Goal: Transaction & Acquisition: Complete application form

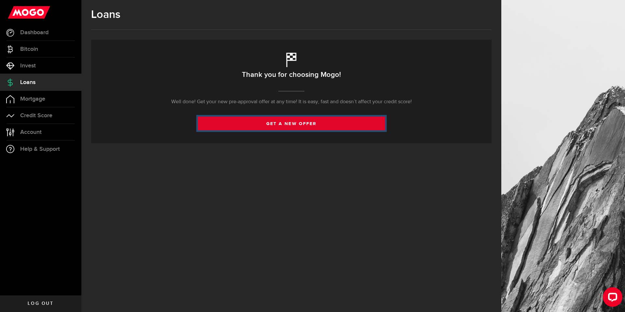
click at [286, 120] on link "get a new offer" at bounding box center [291, 124] width 187 height 14
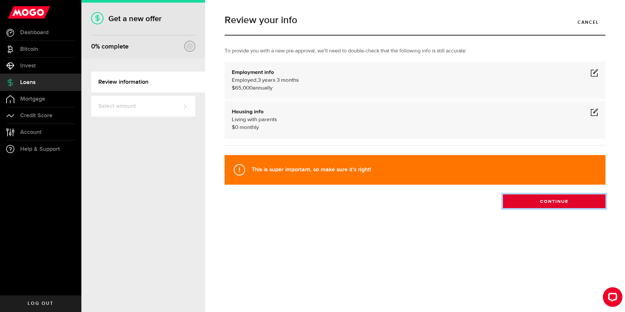
click at [543, 202] on button "Continue" at bounding box center [554, 201] width 103 height 14
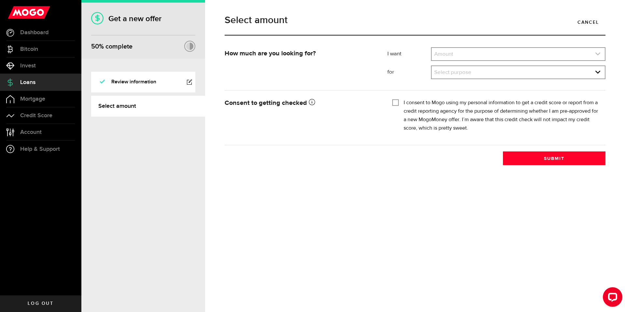
click at [466, 52] on link "expand select" at bounding box center [518, 54] width 173 height 12
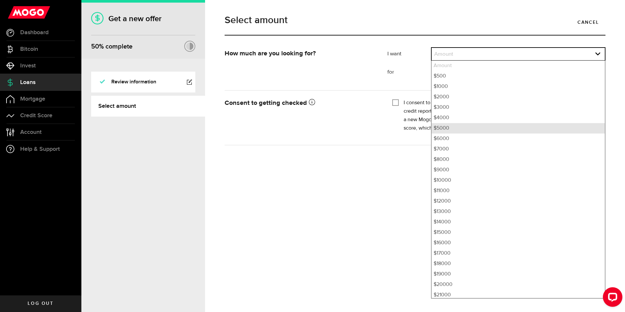
click at [451, 127] on li "$5000" at bounding box center [518, 128] width 173 height 10
select select "5000"
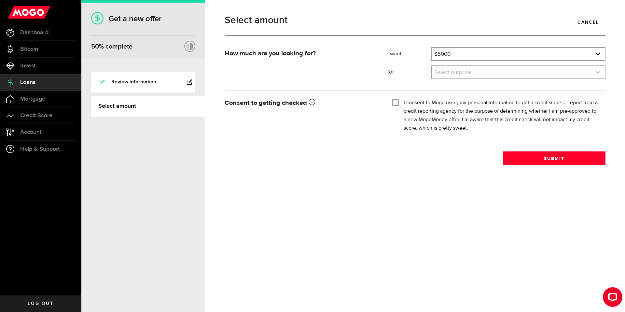
click at [455, 71] on link "expand select" at bounding box center [518, 72] width 173 height 12
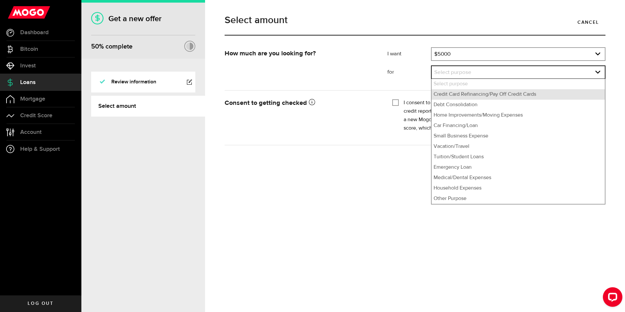
click at [456, 92] on li "Credit Card Refinancing/Pay Off Credit Cards" at bounding box center [518, 94] width 173 height 10
select select "Credit Card Refinancing/Pay Off Credit Cards"
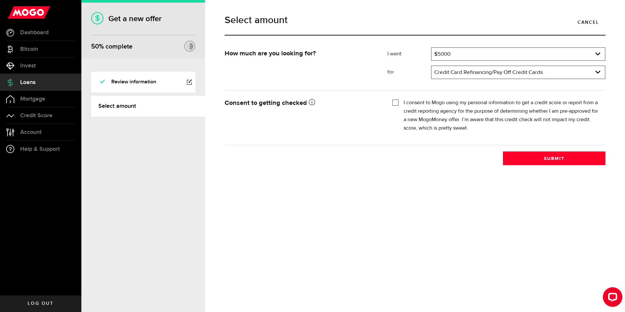
click at [397, 103] on input "I consent to Mogo using my personal information to get a credit score or report…" at bounding box center [395, 102] width 7 height 7
checkbox input "true"
click at [530, 162] on button "Submit" at bounding box center [554, 158] width 103 height 14
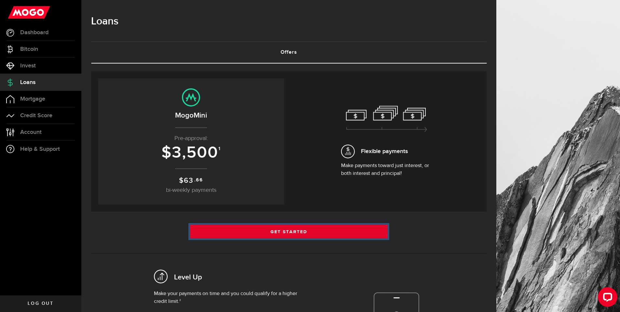
click at [366, 227] on link "Get Started" at bounding box center [289, 232] width 198 height 14
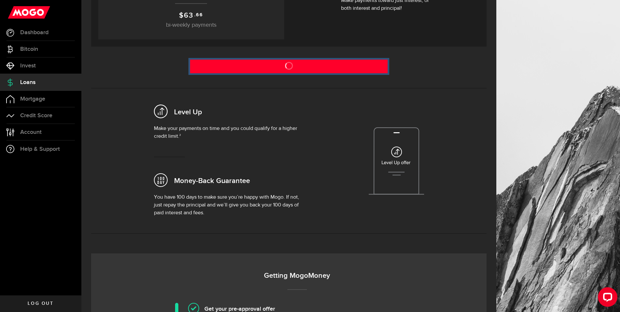
scroll to position [82, 0]
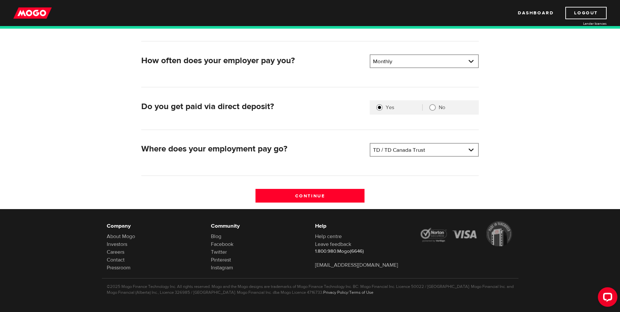
scroll to position [129, 0]
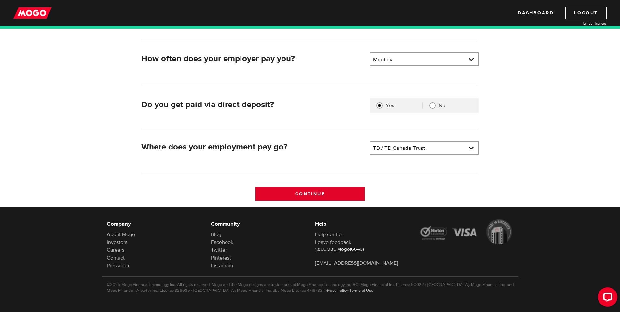
click at [339, 196] on input "Continue" at bounding box center [310, 194] width 109 height 14
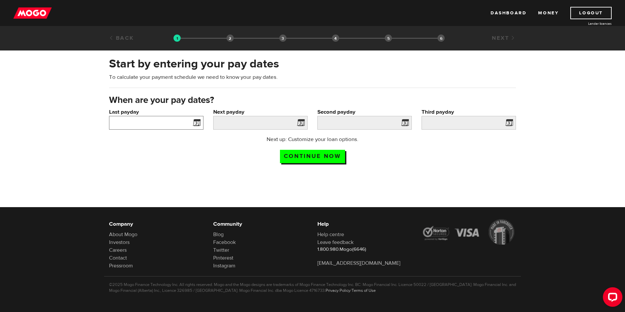
click at [190, 123] on div at bounding box center [156, 123] width 94 height 14
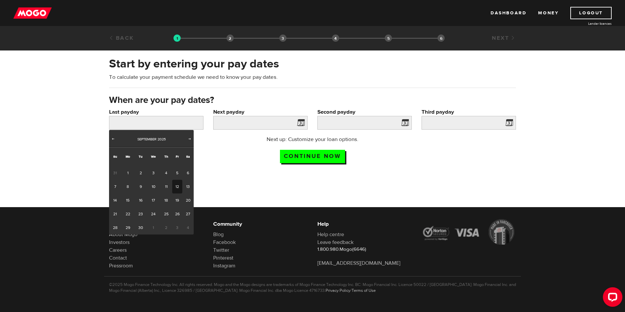
click at [173, 182] on link "12" at bounding box center [177, 187] width 10 height 14
type input "2025/09/12"
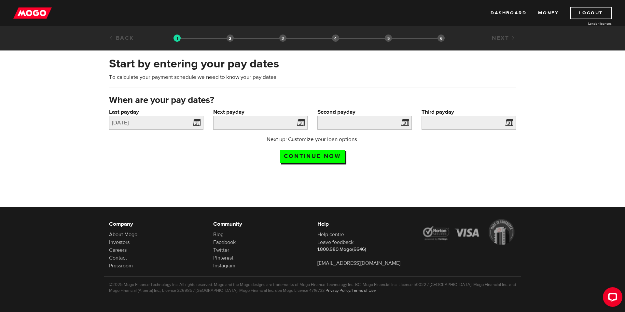
click at [301, 121] on span at bounding box center [300, 123] width 10 height 10
click at [306, 149] on div "Next up: Customize your loan options. Continue now" at bounding box center [312, 151] width 129 height 33
click at [266, 124] on input "Next payday" at bounding box center [260, 123] width 94 height 14
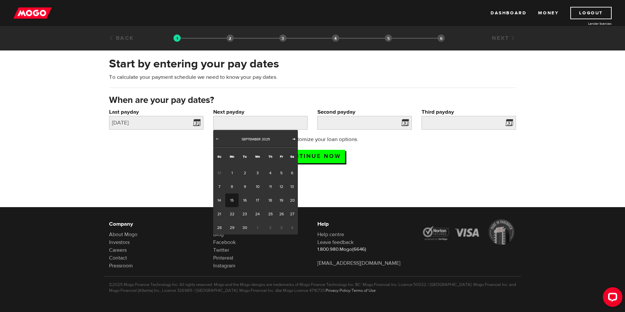
click at [293, 138] on span "Next" at bounding box center [293, 138] width 5 height 5
click at [276, 197] on link "17" at bounding box center [281, 200] width 10 height 14
type input "[DATE]"
type input "2025/11/16"
type input "[DATE]"
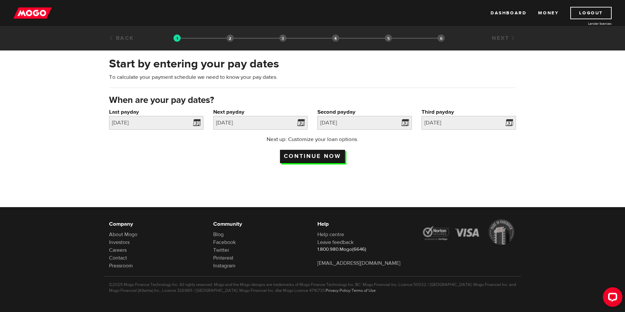
click at [315, 159] on input "Continue now" at bounding box center [312, 156] width 65 height 13
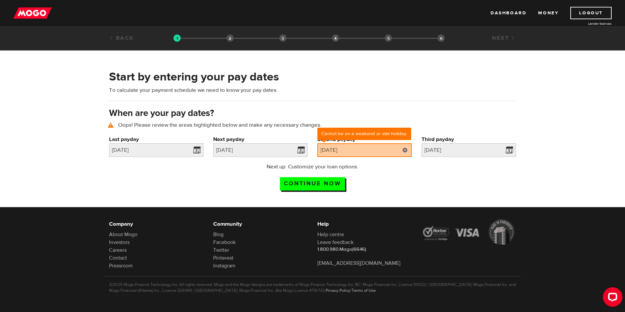
click at [410, 150] on link at bounding box center [404, 150] width 13 height 14
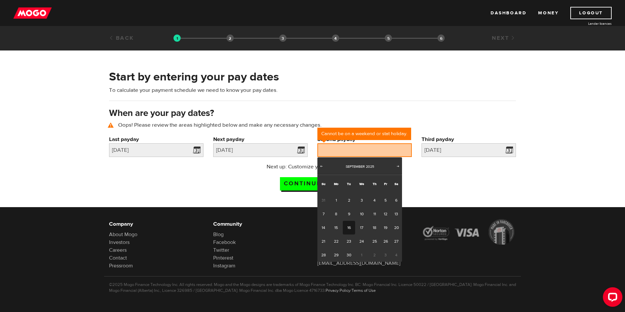
drag, startPoint x: 351, startPoint y: 227, endPoint x: 347, endPoint y: 222, distance: 5.5
click at [351, 227] on link "16" at bounding box center [349, 228] width 12 height 14
type input "2025/09/16"
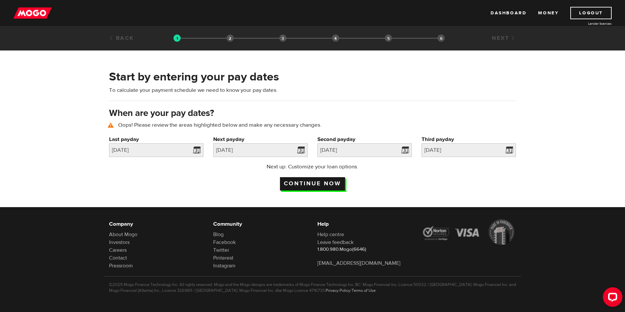
click at [317, 183] on input "Continue now" at bounding box center [312, 183] width 65 height 13
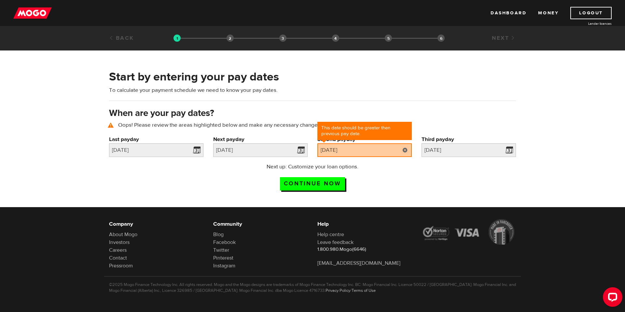
click at [411, 150] on link at bounding box center [404, 150] width 13 height 14
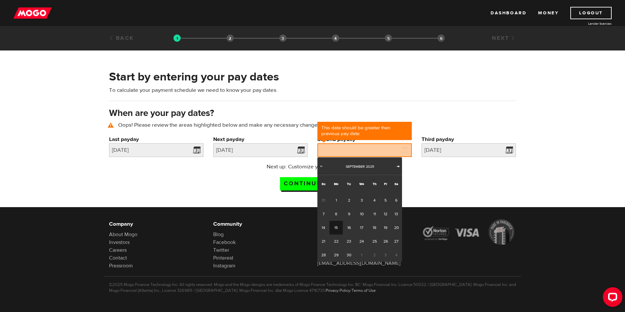
click at [396, 168] on span "Next" at bounding box center [397, 165] width 5 height 5
click at [371, 227] on link "13" at bounding box center [374, 228] width 12 height 14
type input "2025/11/13"
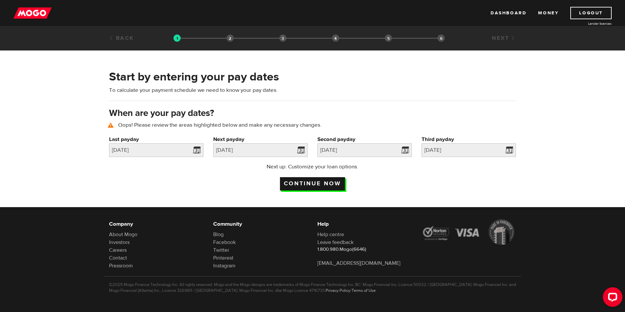
click at [340, 184] on input "Continue now" at bounding box center [312, 183] width 65 height 13
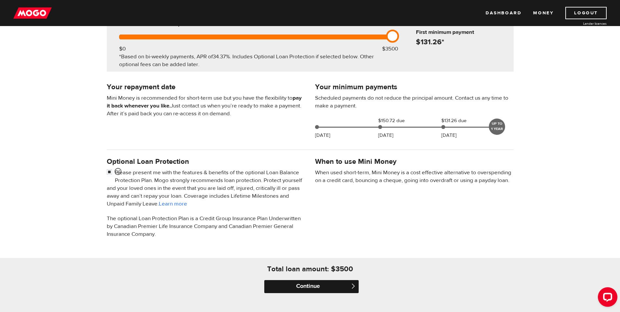
scroll to position [93, 0]
click at [316, 284] on input "Continue" at bounding box center [311, 286] width 94 height 13
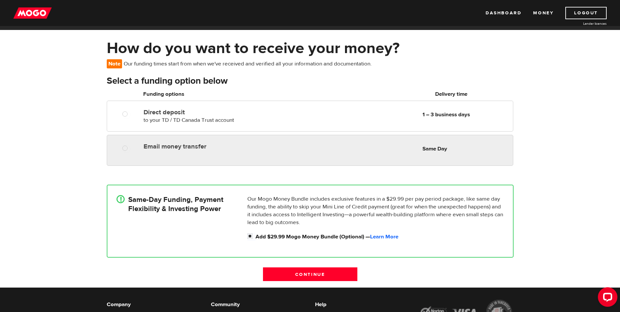
scroll to position [33, 0]
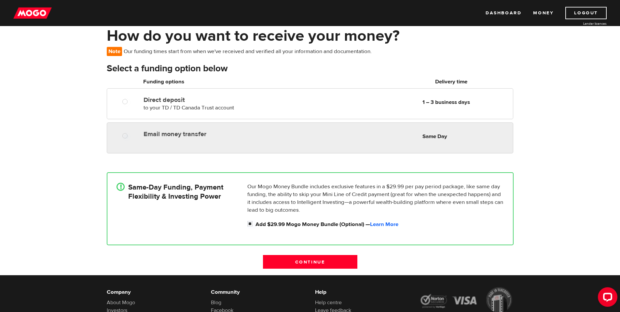
radio input "true"
click at [136, 135] on div at bounding box center [127, 136] width 39 height 8
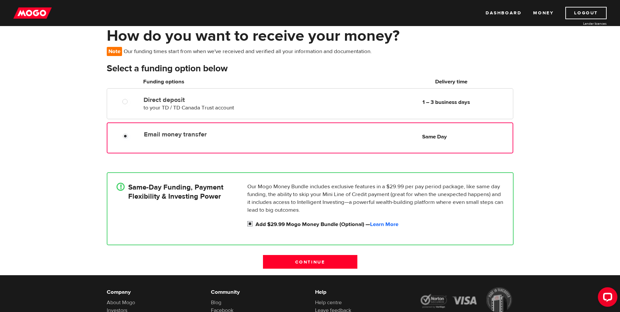
click at [251, 224] on input "Add $29.99 Mogo Money Bundle (Optional) — Learn More" at bounding box center [251, 224] width 8 height 8
checkbox input "false"
radio input "false"
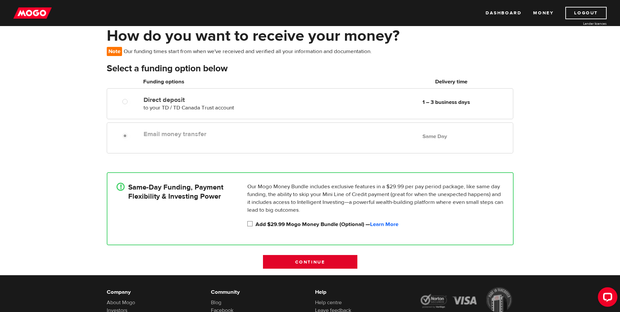
click at [296, 263] on input "Continue" at bounding box center [310, 262] width 94 height 14
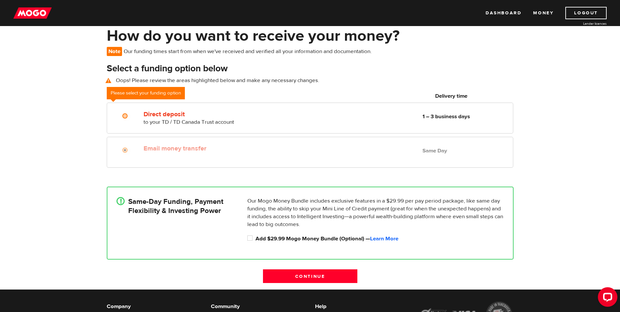
click at [163, 151] on label "Email money transfer" at bounding box center [219, 149] width 150 height 8
click at [164, 152] on label "Email money transfer" at bounding box center [219, 149] width 150 height 8
click at [140, 152] on div at bounding box center [127, 151] width 39 height 8
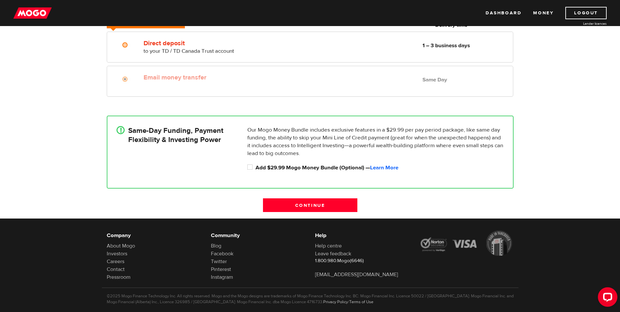
scroll to position [116, 0]
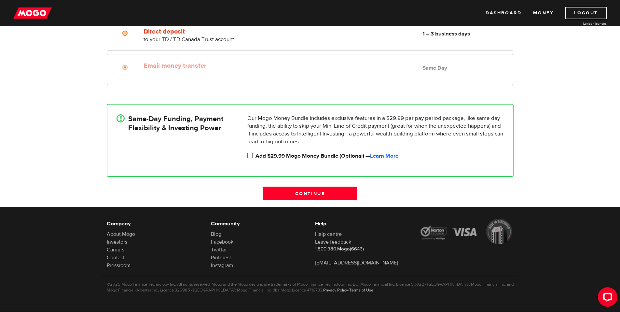
click at [249, 156] on input "Add $29.99 Mogo Money Bundle (Optional) — Learn More" at bounding box center [251, 156] width 8 height 8
checkbox input "true"
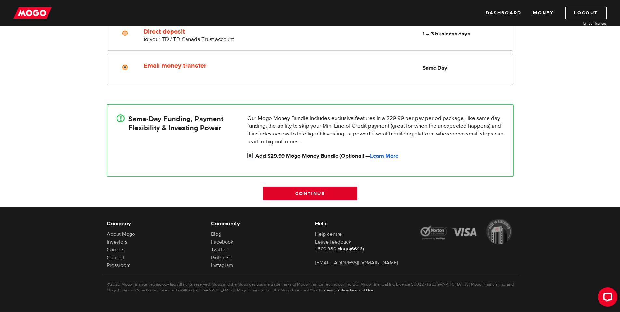
click at [310, 196] on input "Continue" at bounding box center [310, 194] width 94 height 14
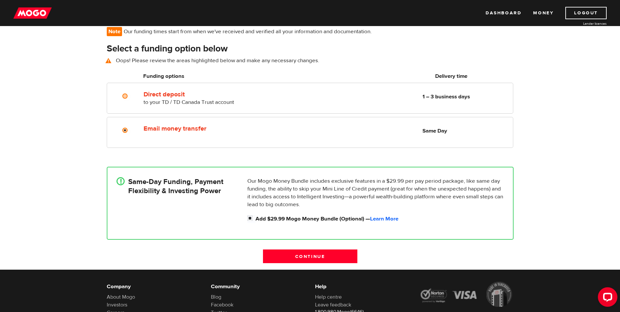
scroll to position [48, 0]
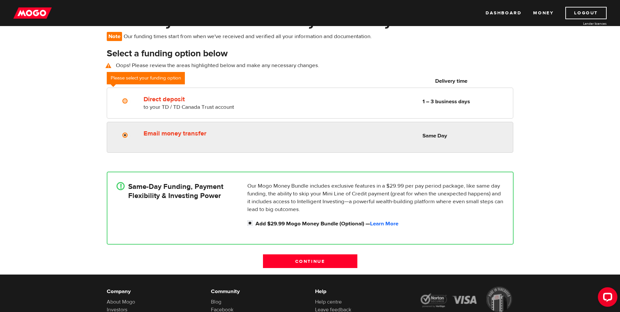
radio input "true"
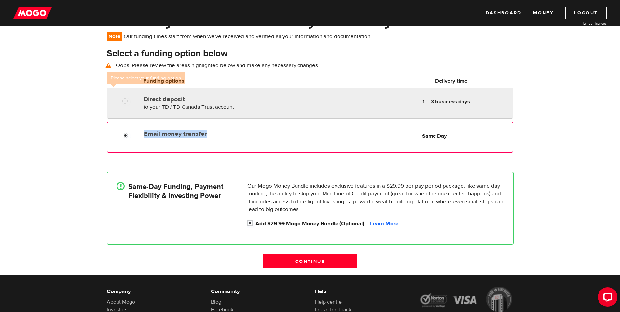
drag, startPoint x: 223, startPoint y: 134, endPoint x: 207, endPoint y: 118, distance: 22.1
click at [210, 122] on div "Email money transfer Delivery in Same Day Same Day" at bounding box center [310, 137] width 406 height 31
radio input "true"
click at [194, 96] on label "Direct deposit" at bounding box center [219, 99] width 150 height 8
click at [131, 98] on input "Direct deposit" at bounding box center [126, 102] width 8 height 8
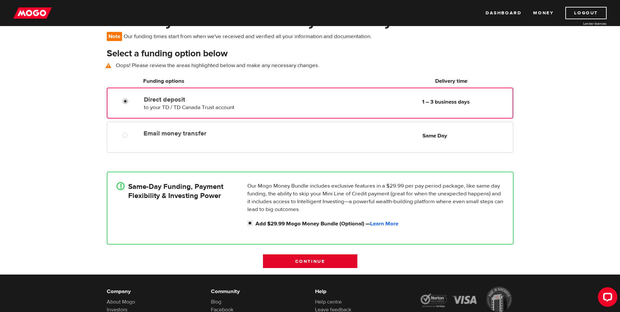
click at [305, 262] on input "Continue" at bounding box center [310, 261] width 94 height 14
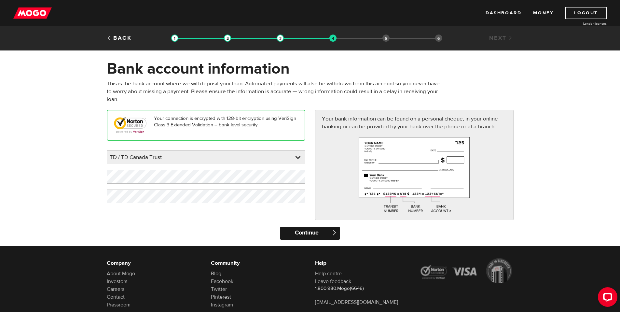
click at [300, 230] on input "Continue" at bounding box center [310, 233] width 60 height 13
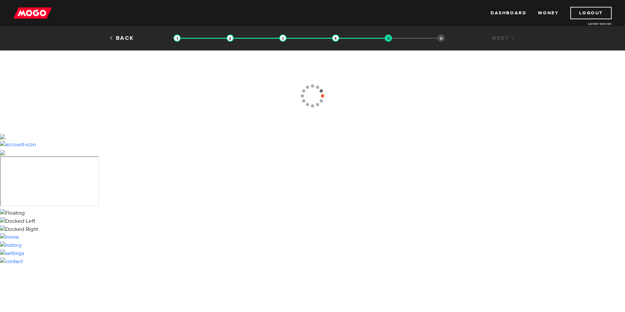
type input "[PHONE_NUMBER]"
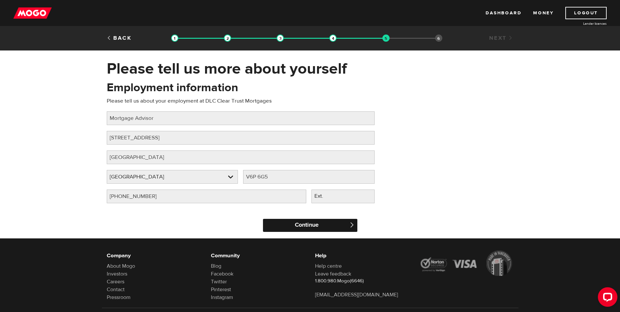
click at [293, 229] on input "Continue" at bounding box center [310, 225] width 94 height 13
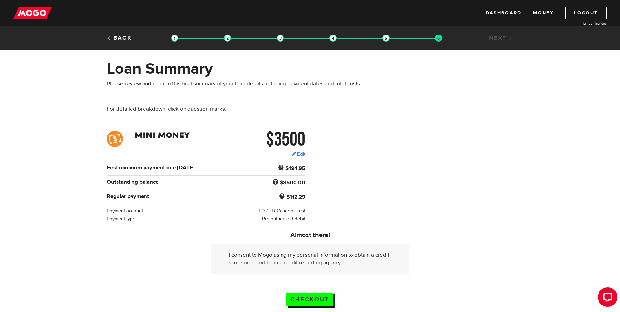
click at [221, 255] on input "I consent to Mogo using my personal information to obtain a credit score or rep…" at bounding box center [225, 255] width 8 height 8
checkbox input "true"
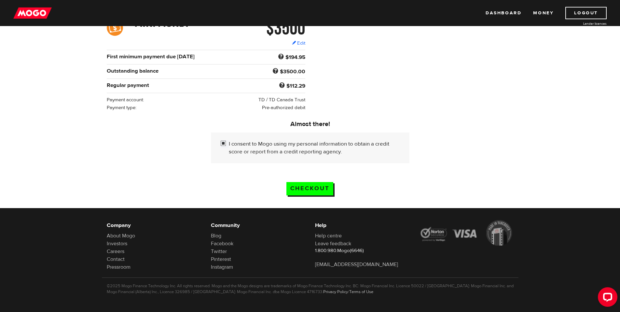
scroll to position [111, 0]
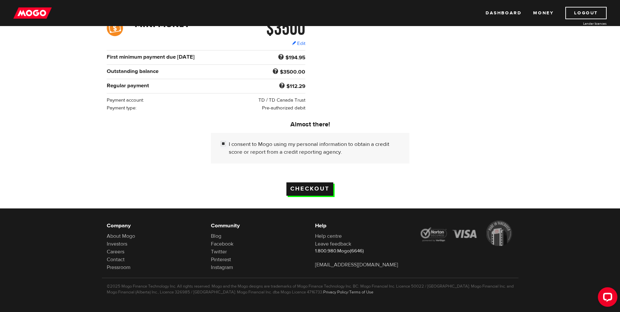
click at [302, 187] on input "Checkout" at bounding box center [309, 188] width 47 height 13
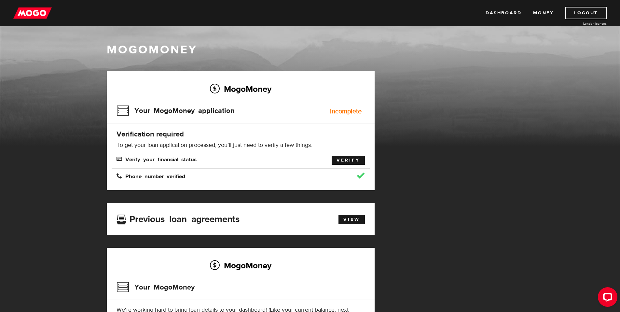
click at [341, 159] on link "Verify" at bounding box center [348, 160] width 33 height 9
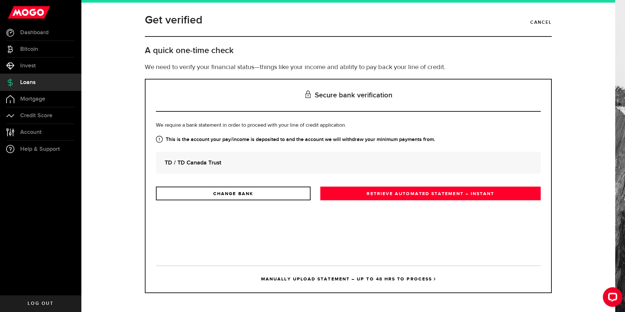
click at [375, 189] on link "RETRIEVE AUTOMATED STATEMENT – INSTANT" at bounding box center [430, 194] width 220 height 14
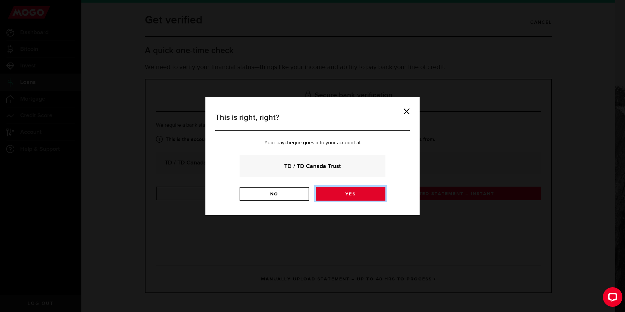
click at [333, 192] on link "Yes" at bounding box center [351, 194] width 70 height 14
